Goal: Information Seeking & Learning: Find specific fact

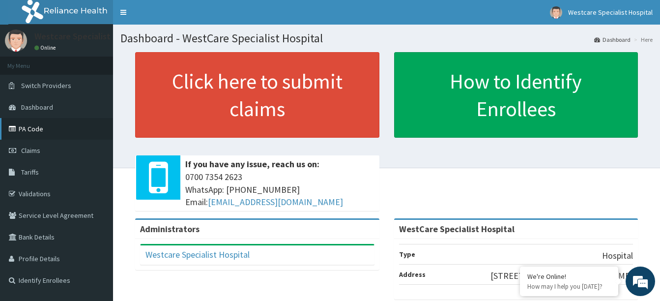
click at [42, 131] on link "PA Code" at bounding box center [56, 129] width 113 height 22
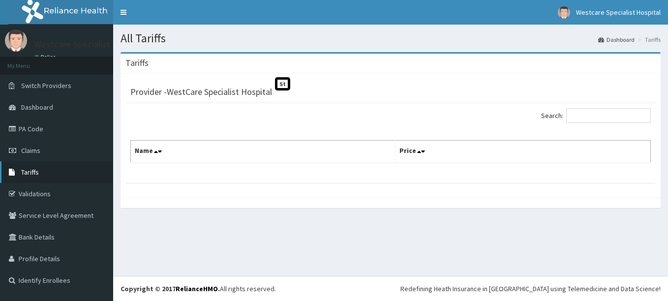
click at [37, 174] on span "Tariffs" at bounding box center [30, 172] width 18 height 9
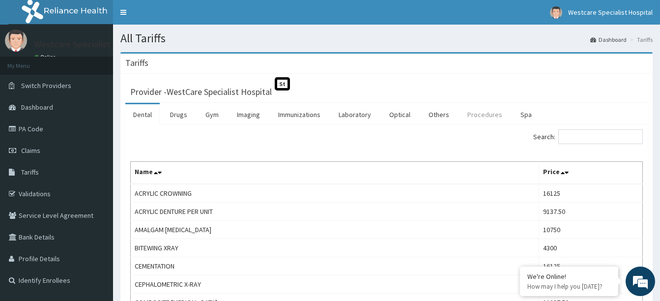
click at [481, 118] on link "Procedures" at bounding box center [485, 114] width 51 height 21
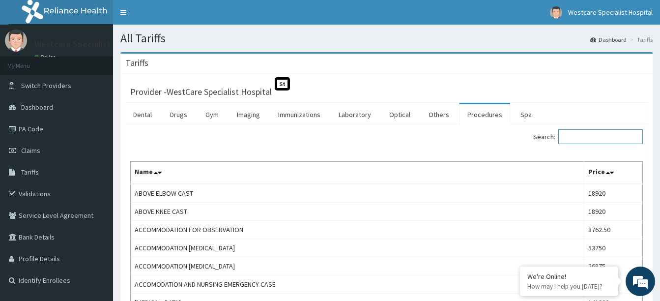
click at [582, 140] on input "Search:" at bounding box center [601, 136] width 85 height 15
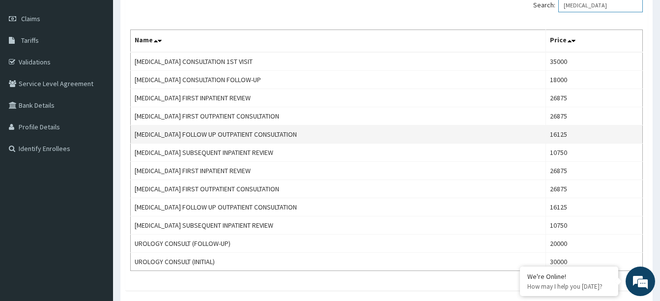
scroll to position [148, 0]
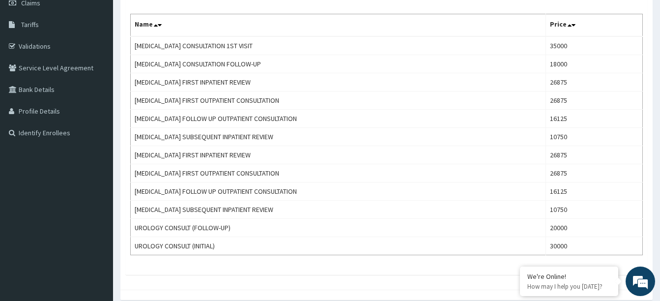
type input "UROLOGIST"
